Goal: Task Accomplishment & Management: Use online tool/utility

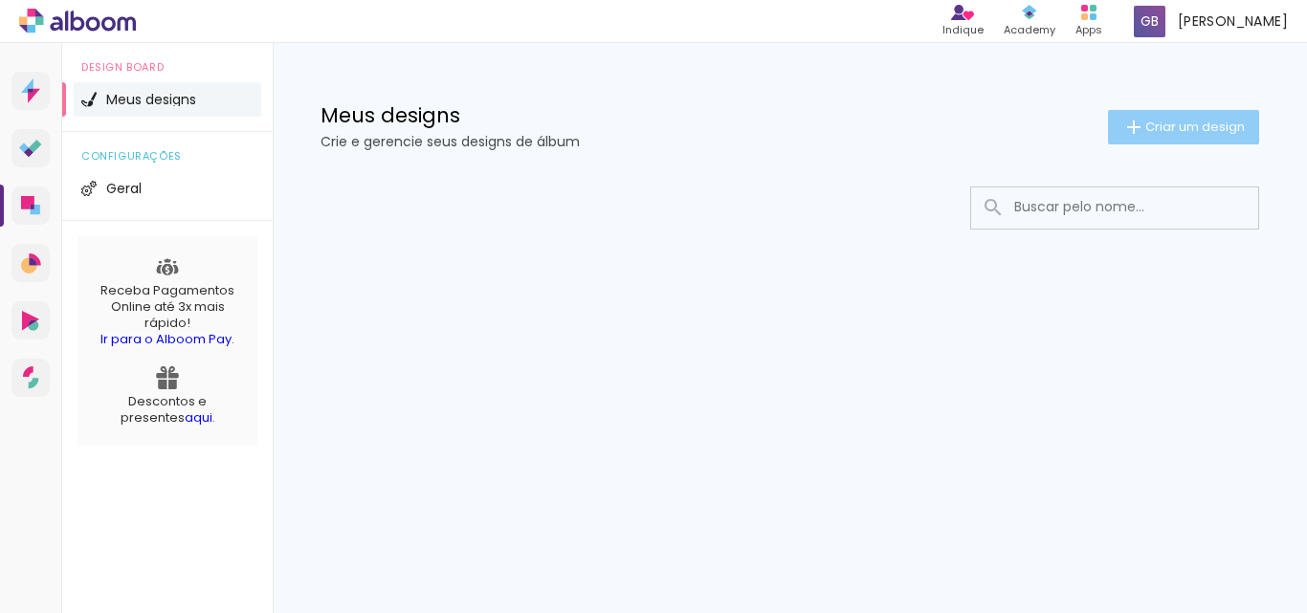
click at [1170, 125] on span "Criar um design" at bounding box center [1196, 127] width 100 height 12
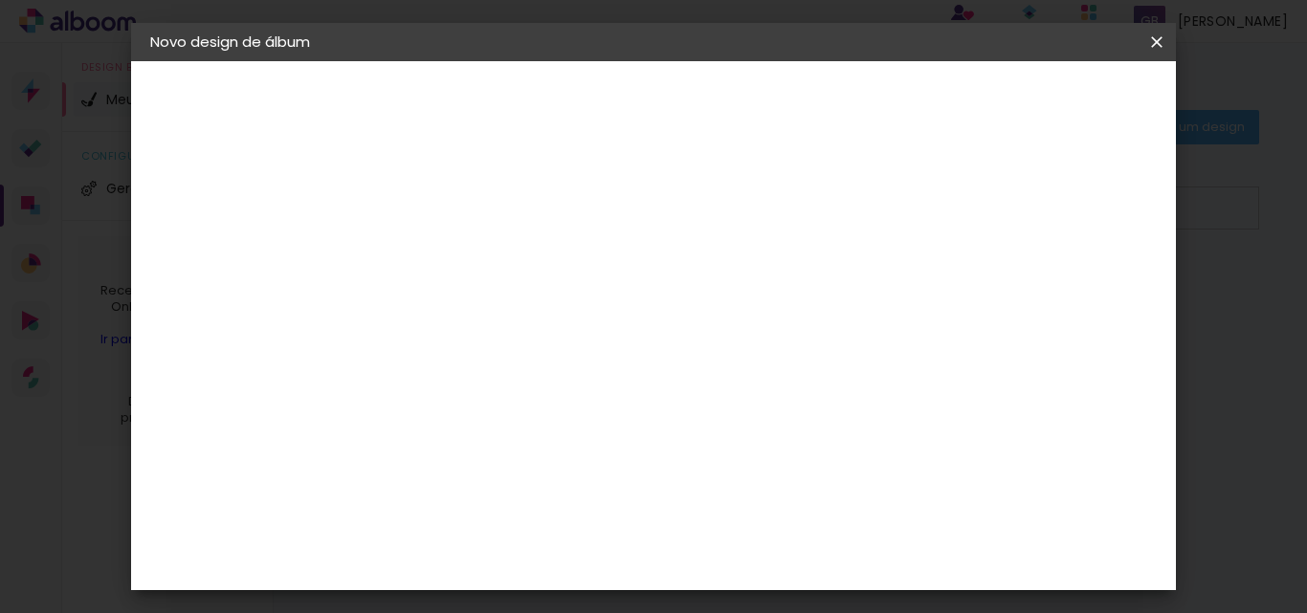
click at [463, 246] on input at bounding box center [463, 257] width 0 height 30
type input "T"
type input "Primeira comunhão"
type paper-input "Primeira comunhão"
click at [659, 117] on paper-button "Avançar" at bounding box center [613, 101] width 94 height 33
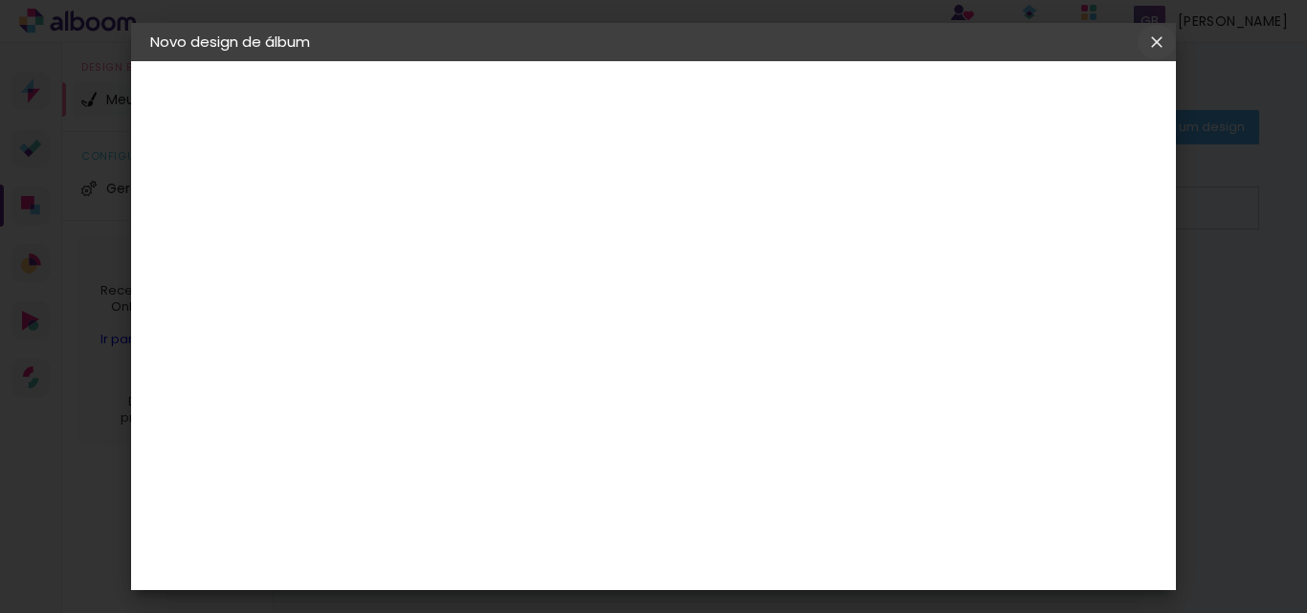
click at [1157, 48] on iron-icon at bounding box center [1157, 42] width 23 height 19
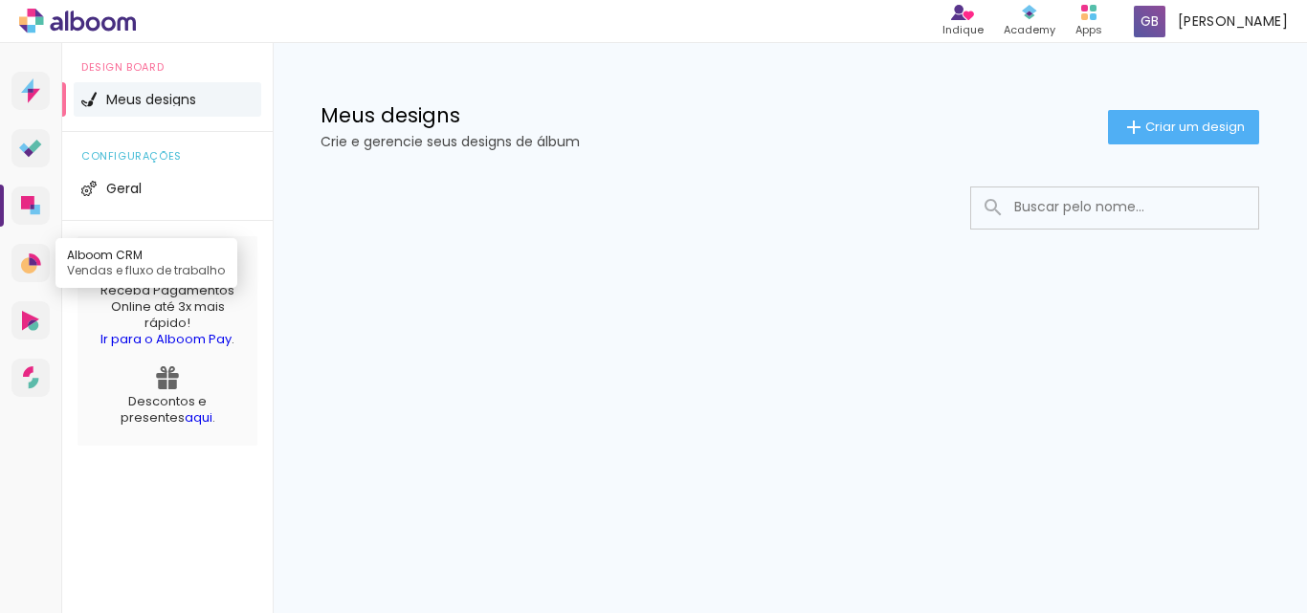
click at [34, 268] on icon at bounding box center [29, 265] width 16 height 16
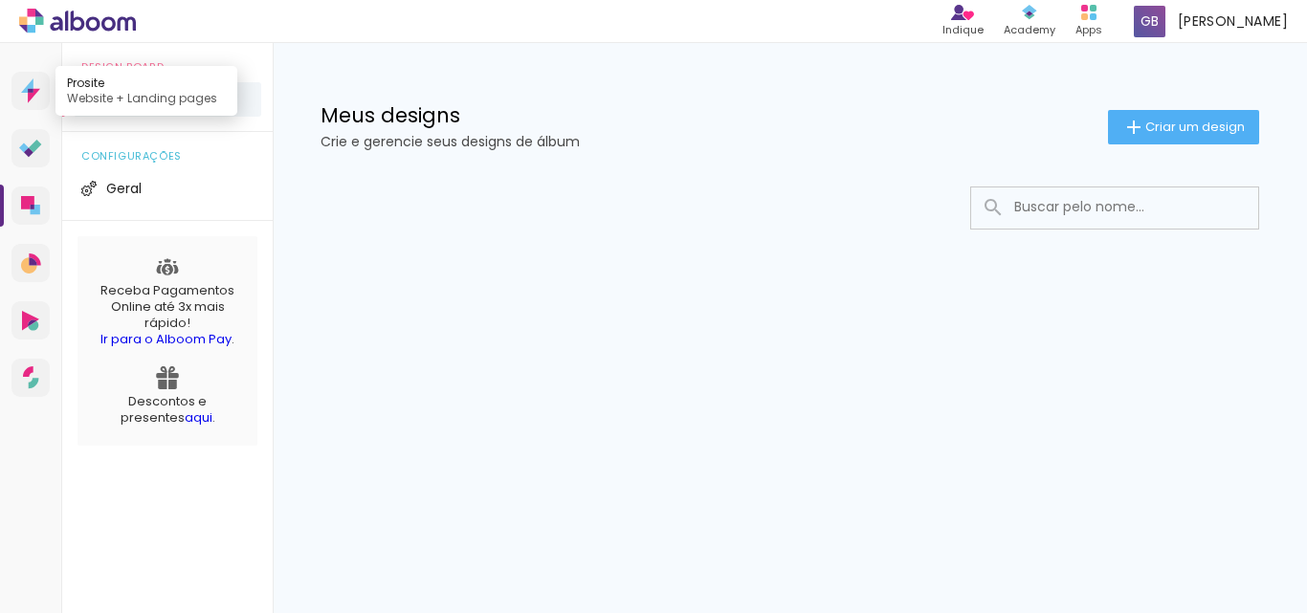
click at [31, 98] on icon at bounding box center [34, 96] width 12 height 14
